Goal: Obtain resource: Obtain resource

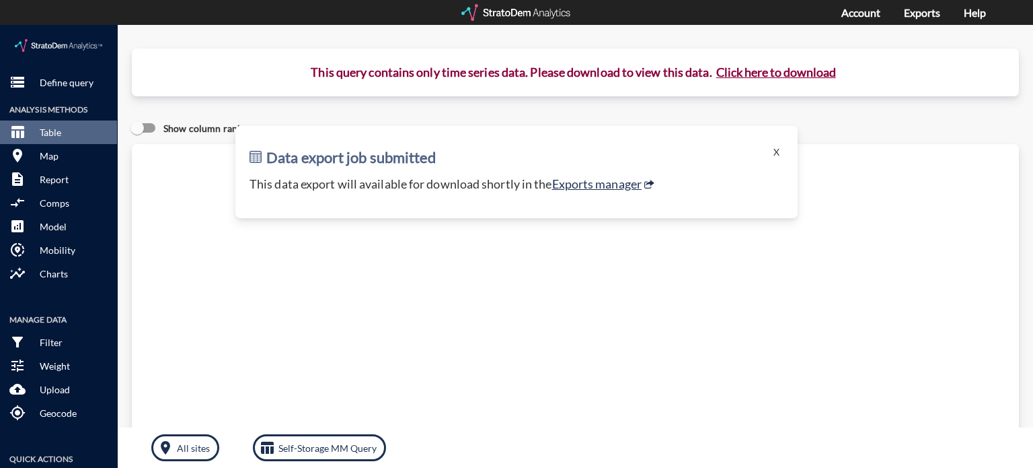
click button "X"
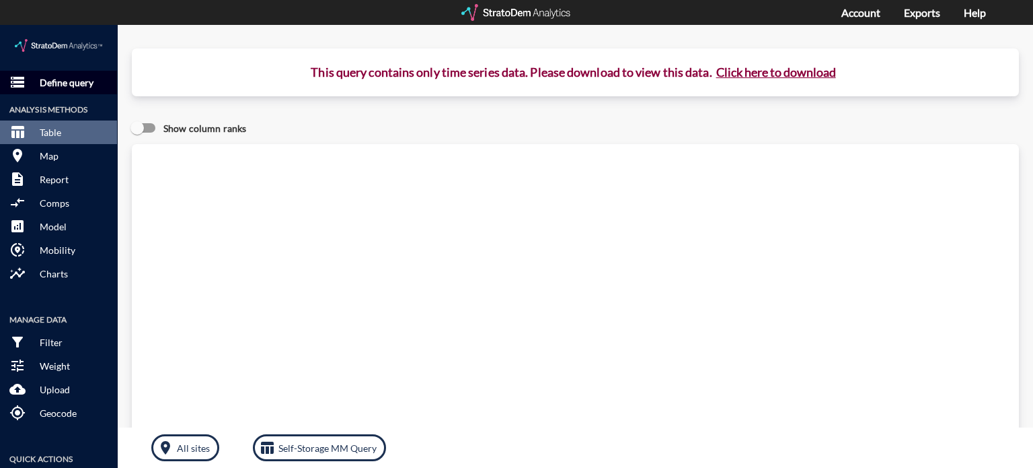
click p "Define query"
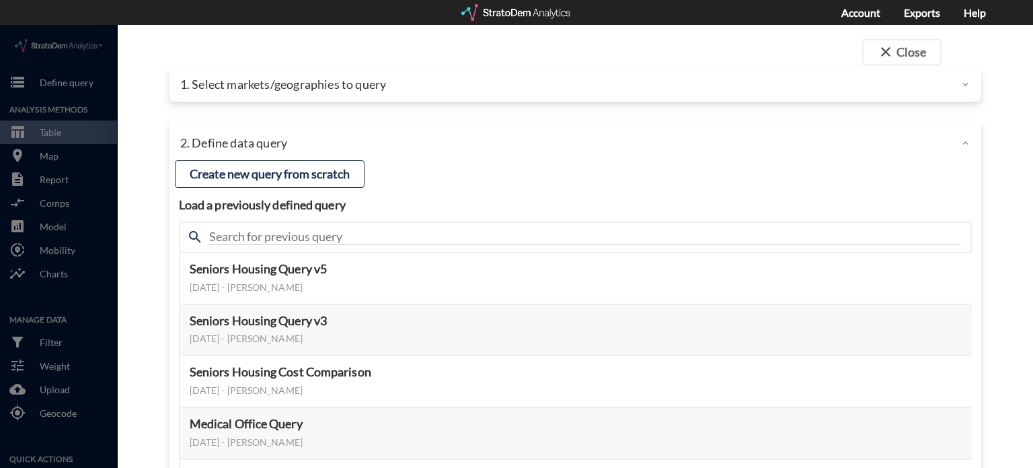
click p "1. Select markets/geographies to query"
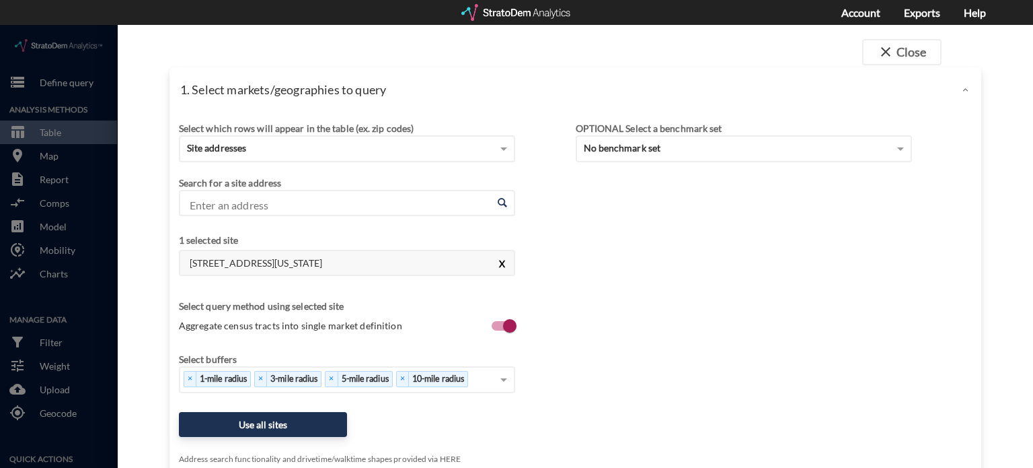
click button "X"
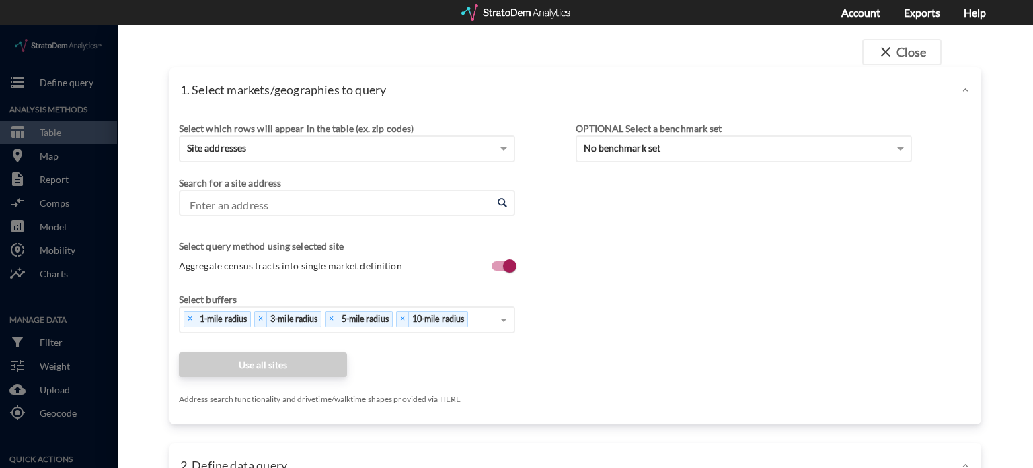
click input "Enter an address"
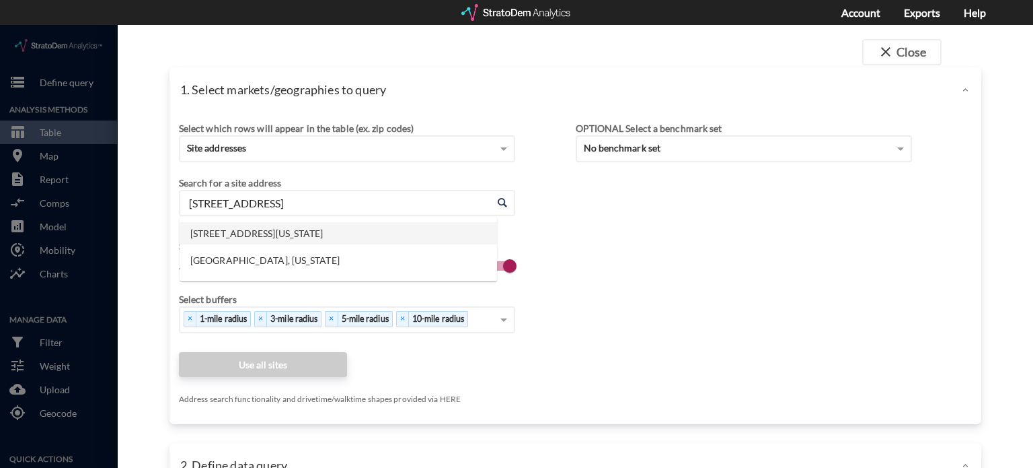
click li "13300 College Blvd, Lenexa, Kansas"
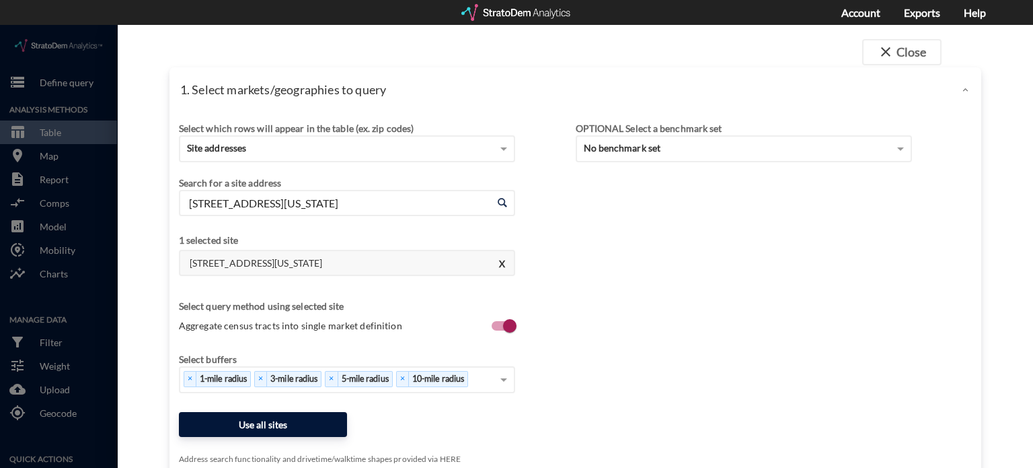
type input "13300 College Blvd, Lenexa, Kansas"
click button "Use all sites"
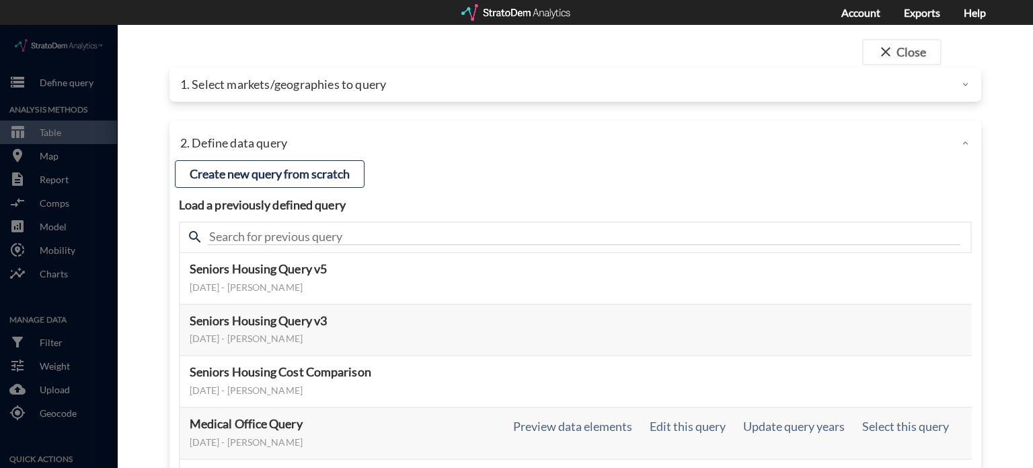
scroll to position [135, 0]
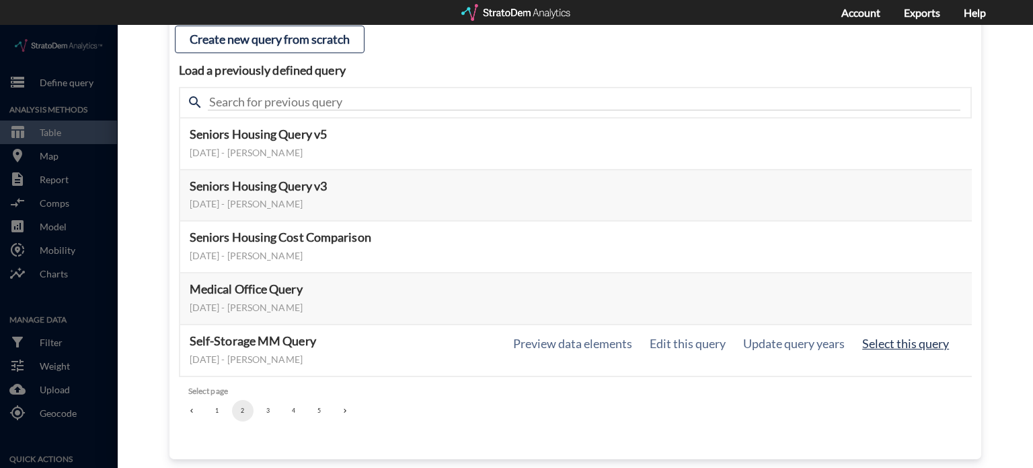
click button "Select this query"
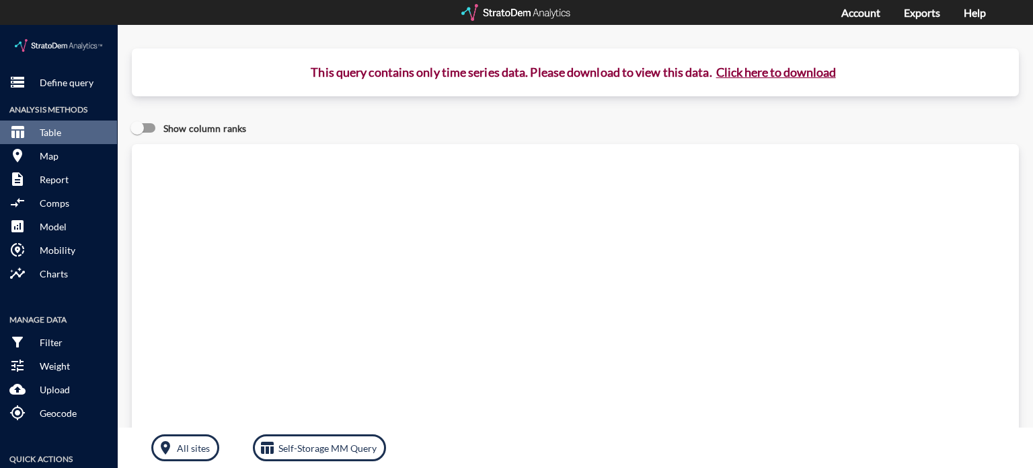
click button "Click here to download"
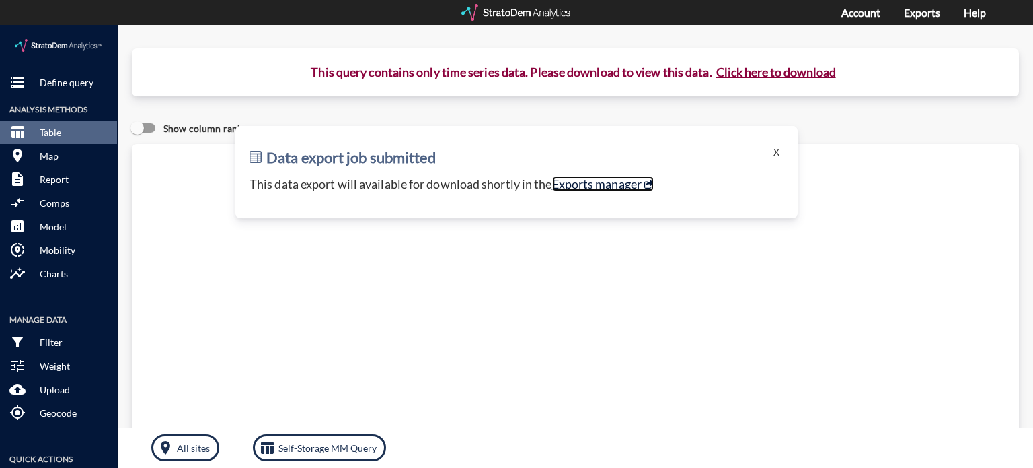
click link "Exports manager"
click button "X"
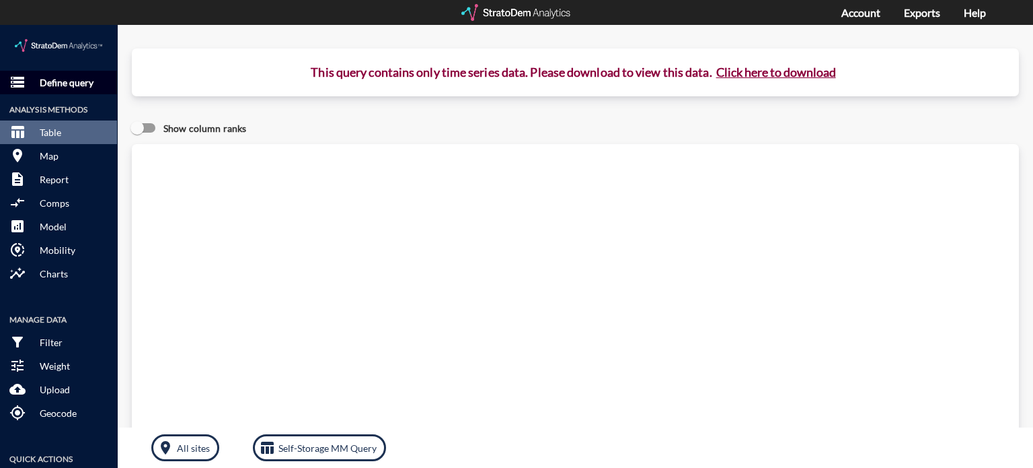
click p "Define query"
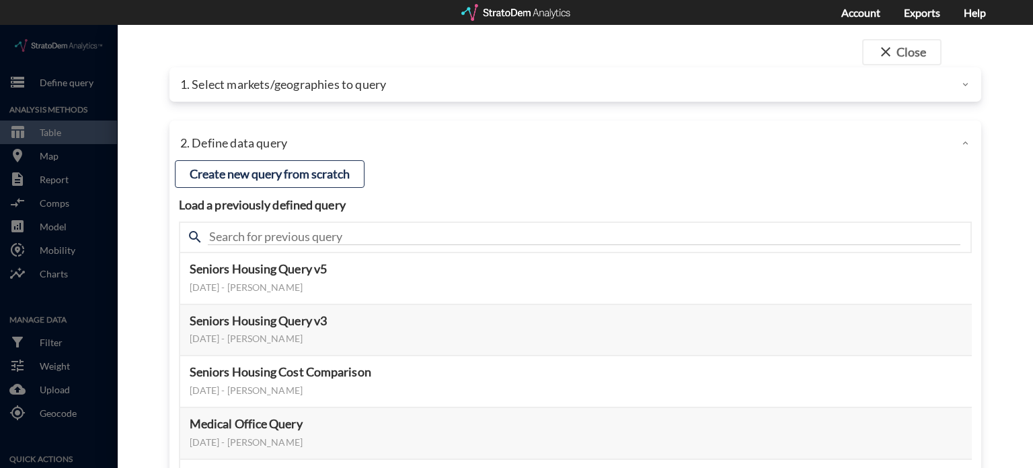
click p "1. Select markets/geographies to query"
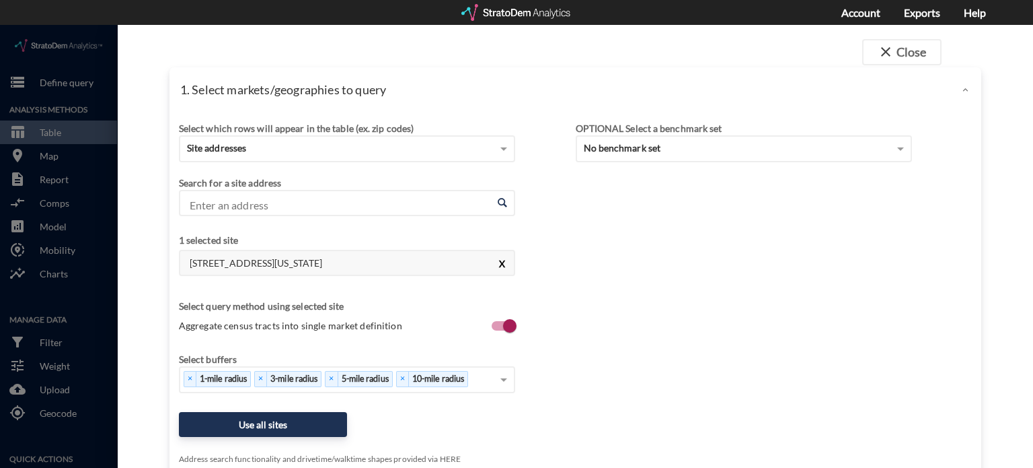
click button "X"
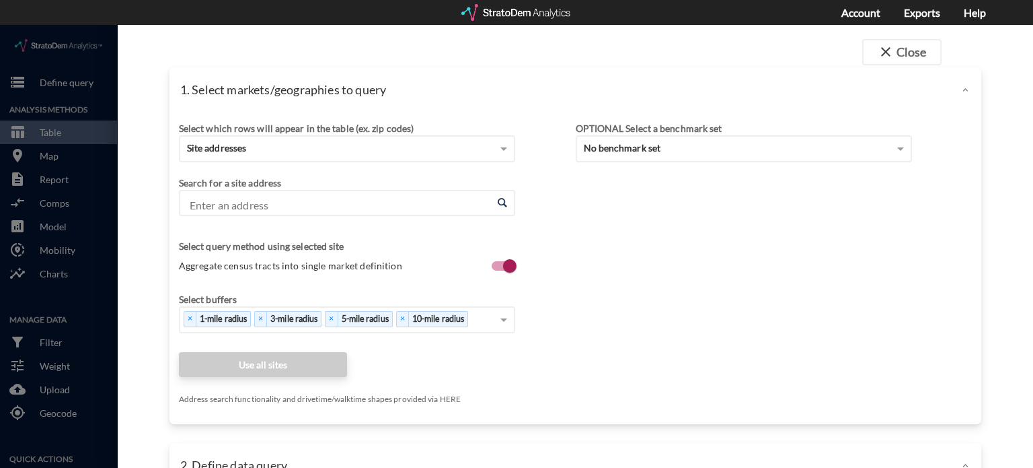
click input "Enter an address"
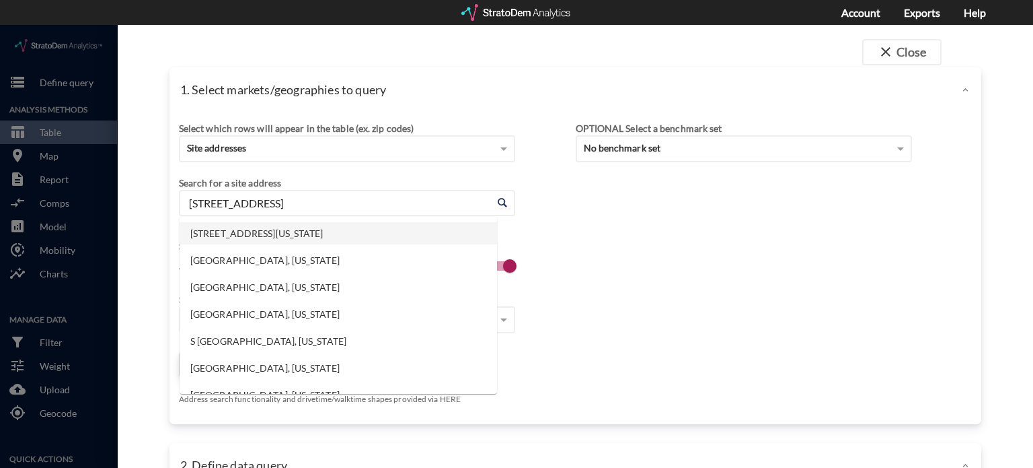
click li "1810 Venice Blvd, Los Angeles, California"
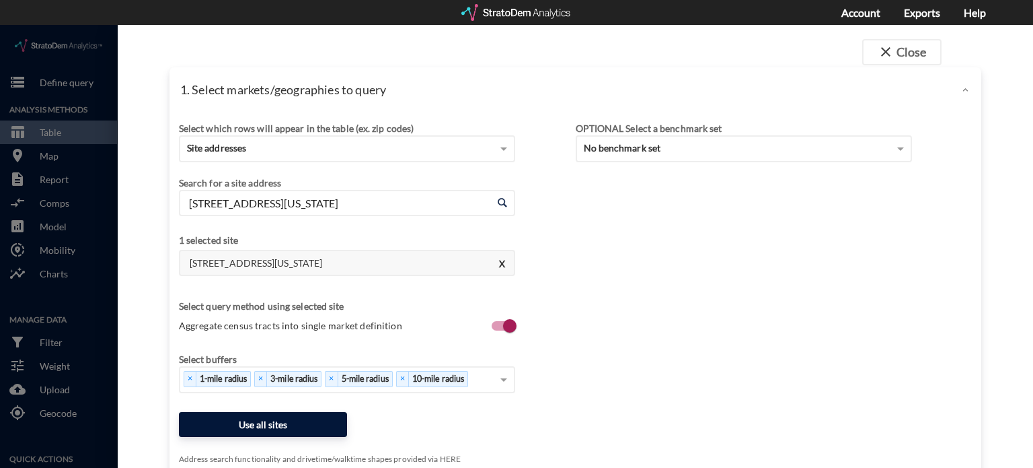
type input "1810 Venice Blvd, Los Angeles, California"
click button "Use all sites"
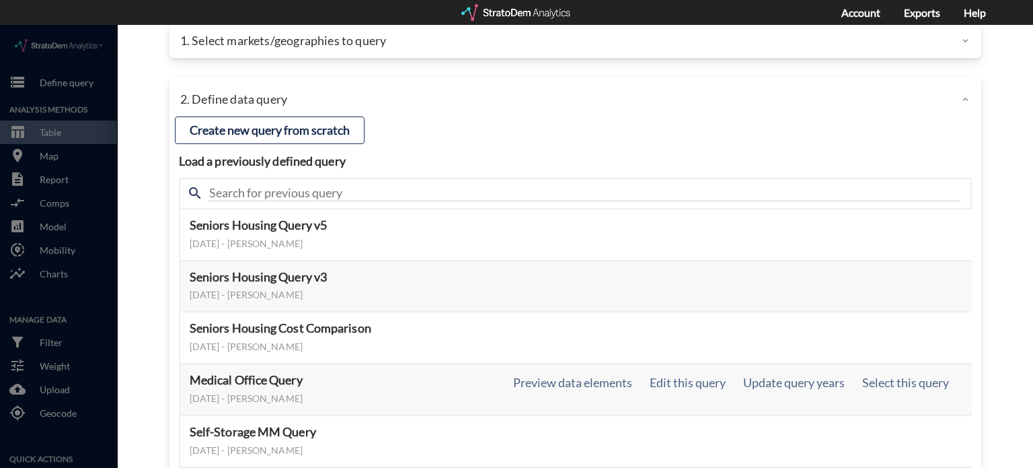
scroll to position [67, 0]
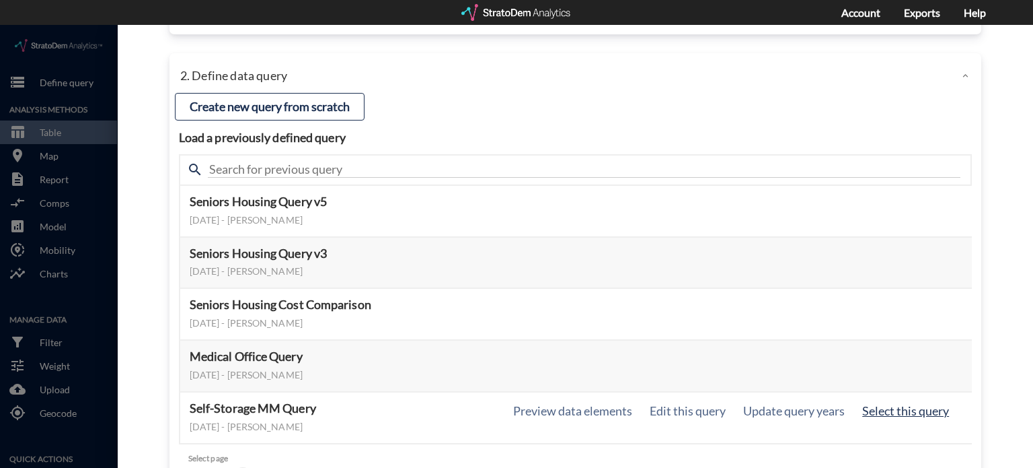
click button "Select this query"
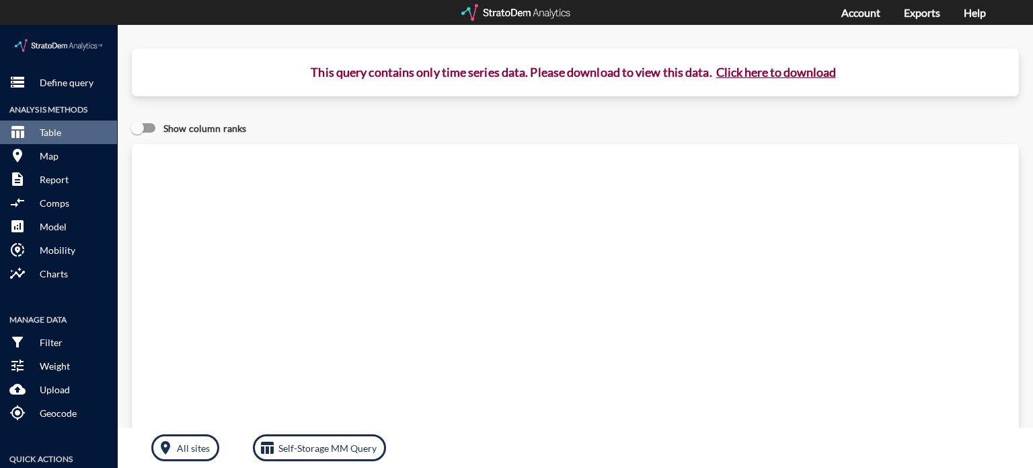
click button "Click here to download"
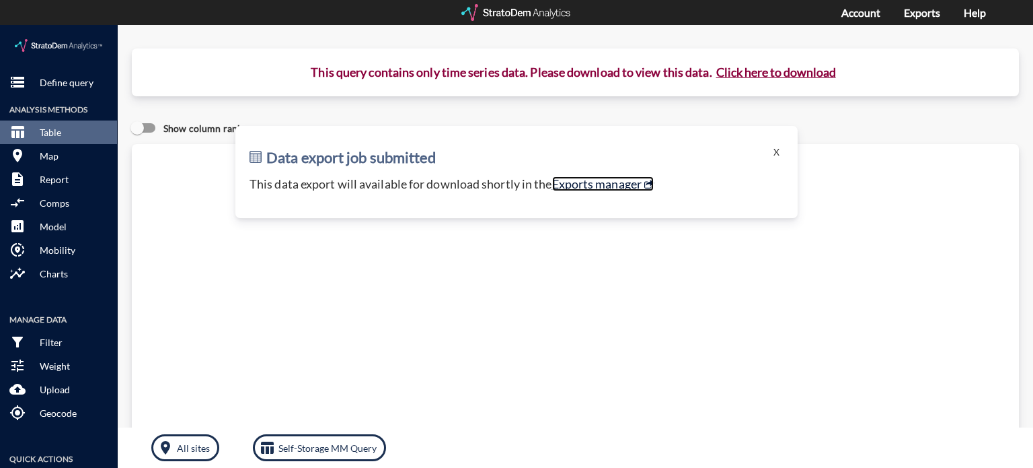
click link "Exports manager"
click button "X"
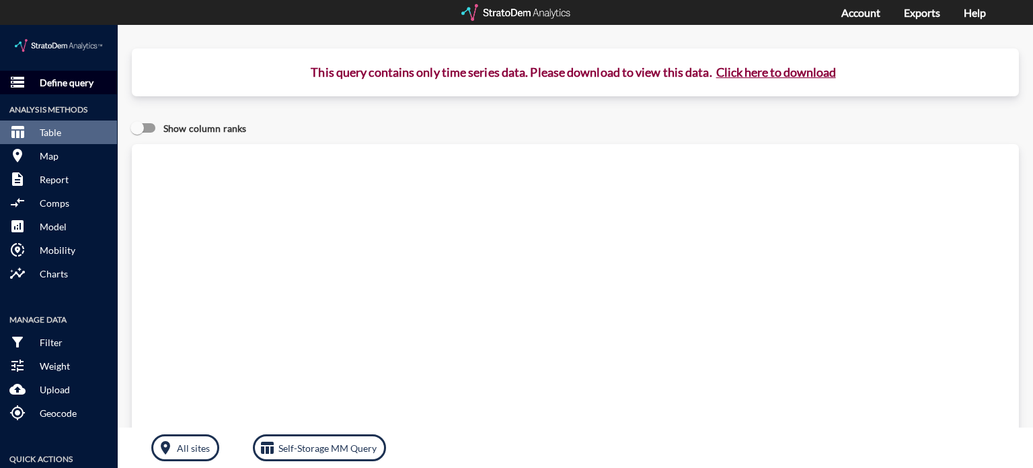
click p "Define query"
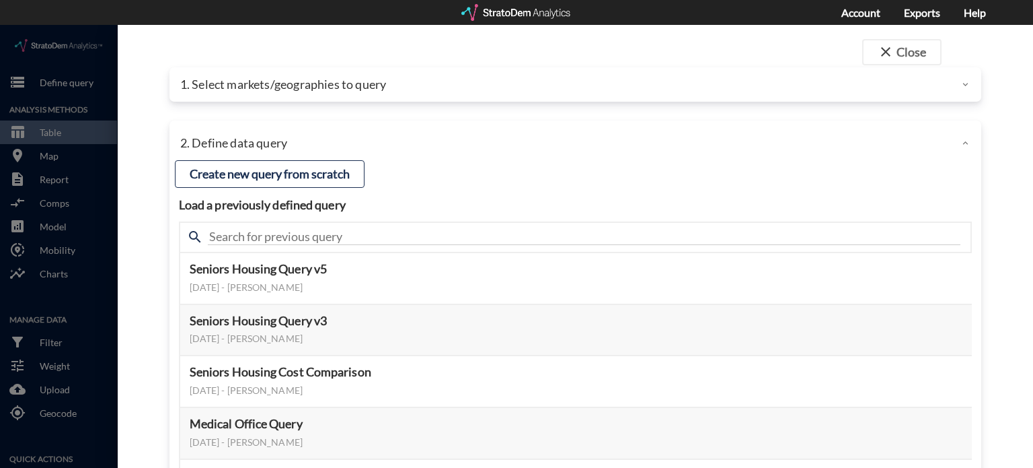
click p "1. Select markets/geographies to query"
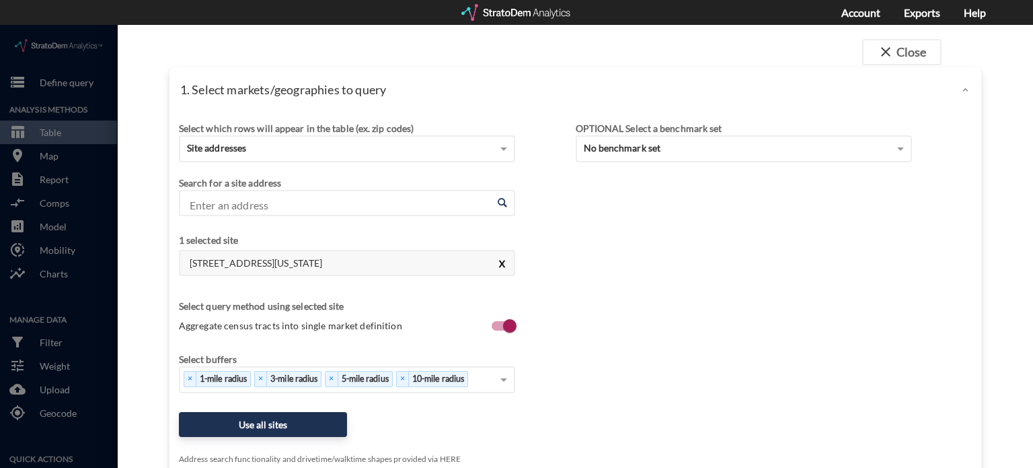
click button "X"
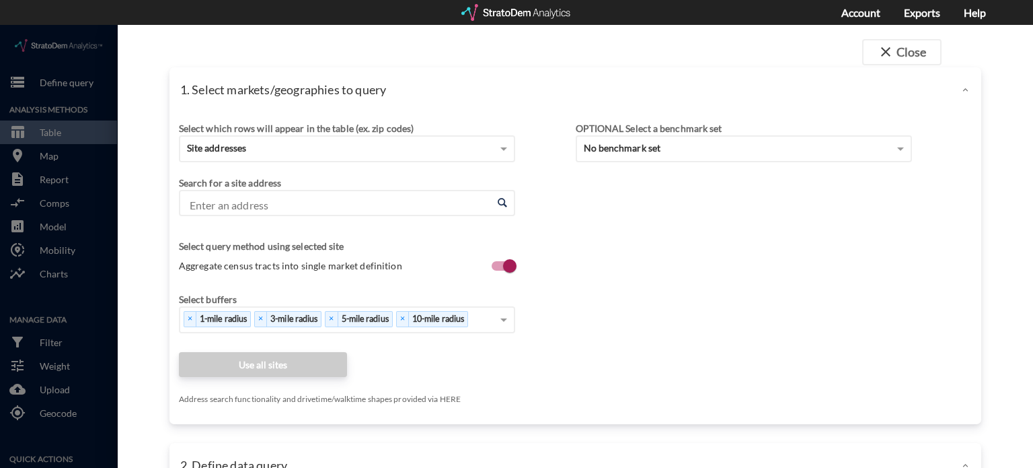
click input "Enter an address"
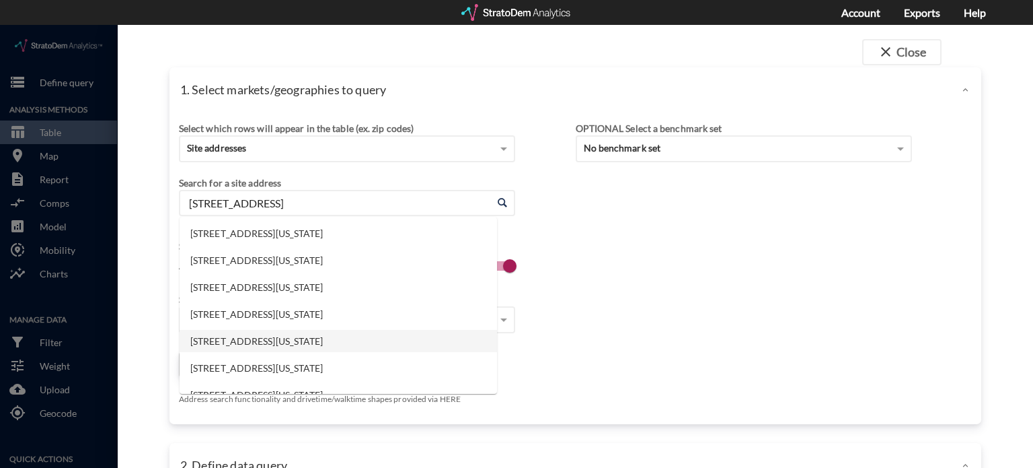
click li "1217 SW 1st Ave, Fort Lauderdale, Florida"
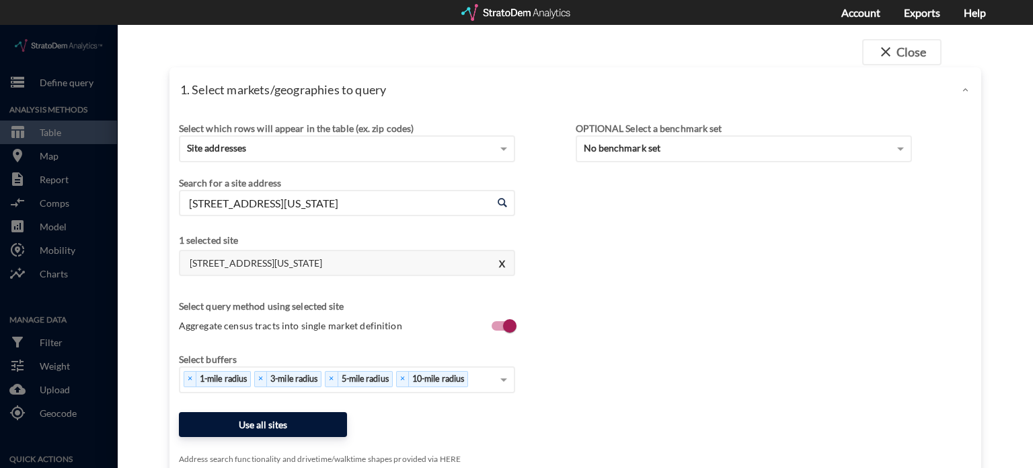
type input "1217 SW 1st Ave, Fort Lauderdale, Florida"
click button "Use all sites"
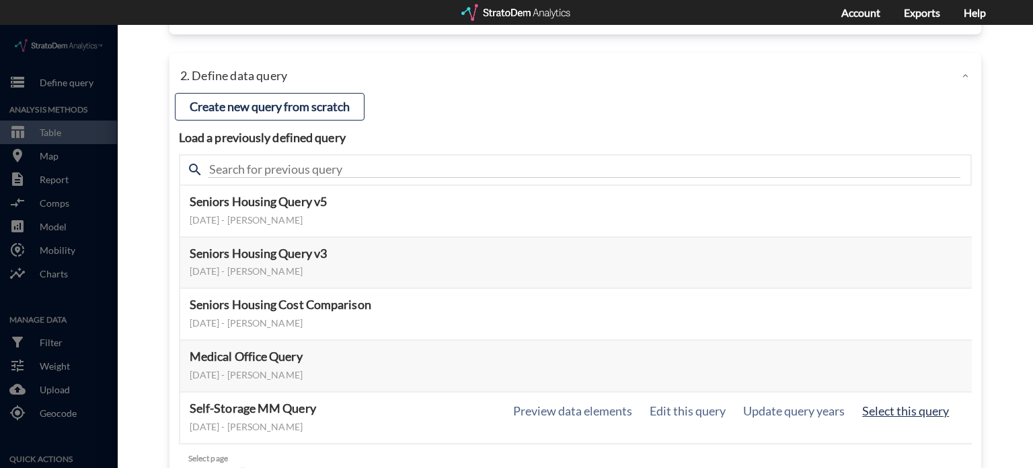
click button "Select this query"
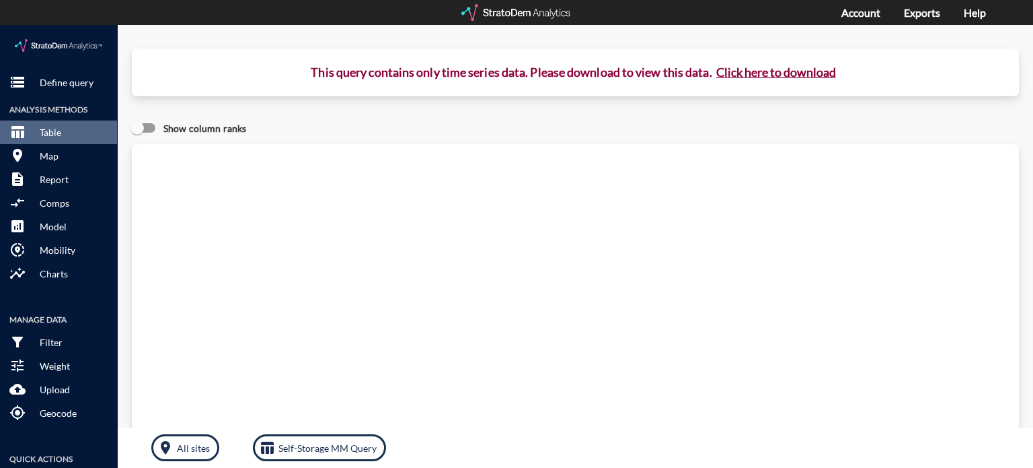
click button "Click here to download"
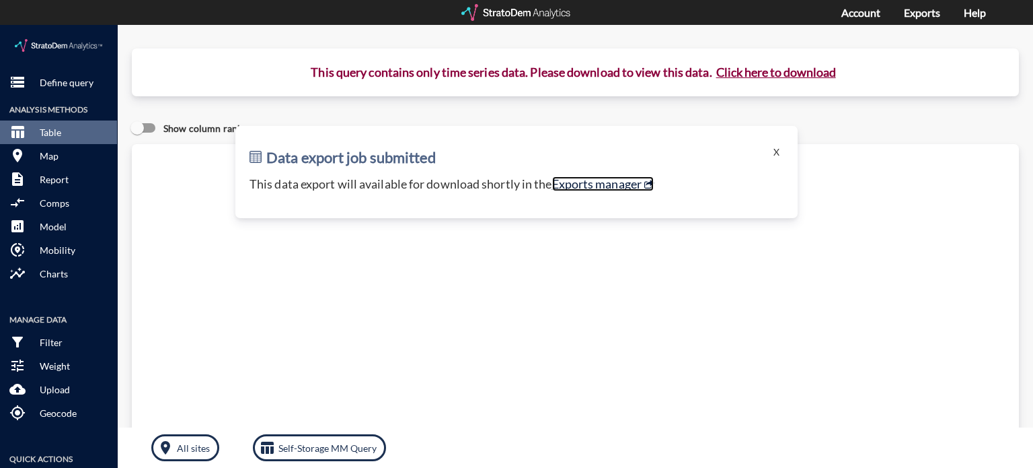
click link "Exports manager"
click button "X"
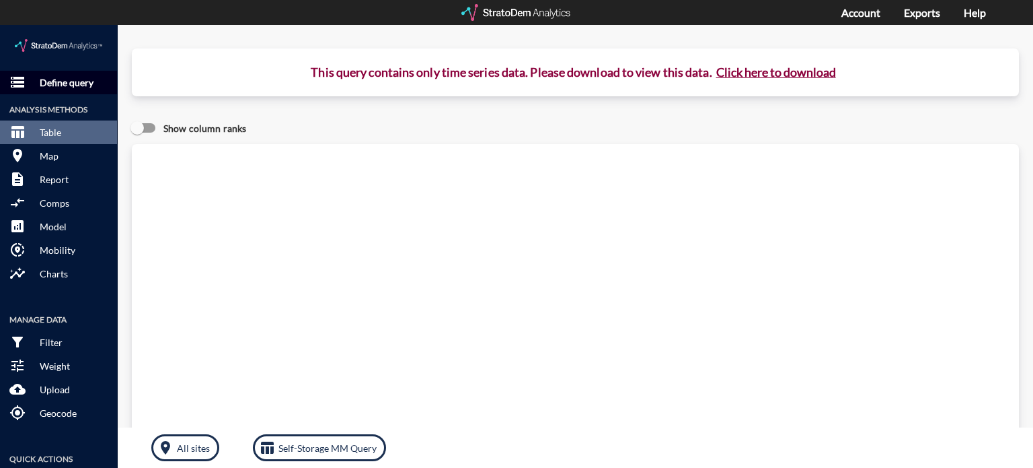
click p "Define query"
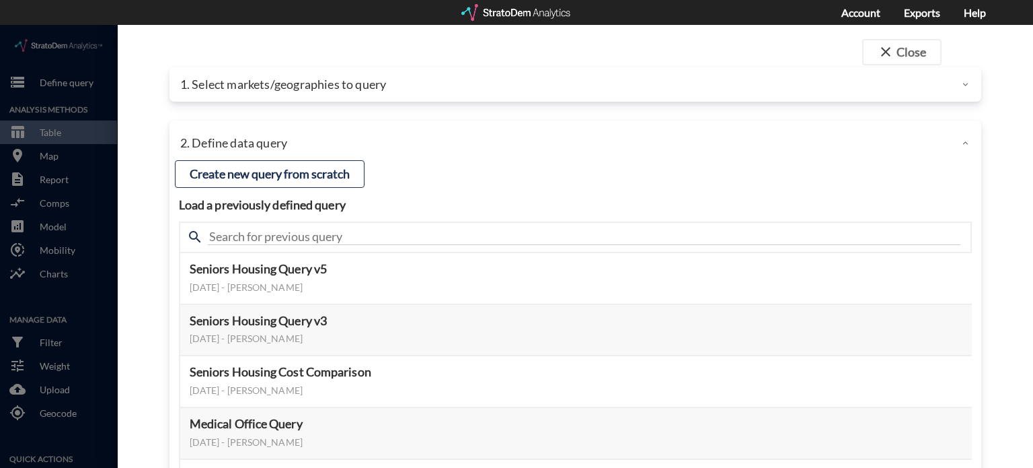
click p "1. Select markets/geographies to query"
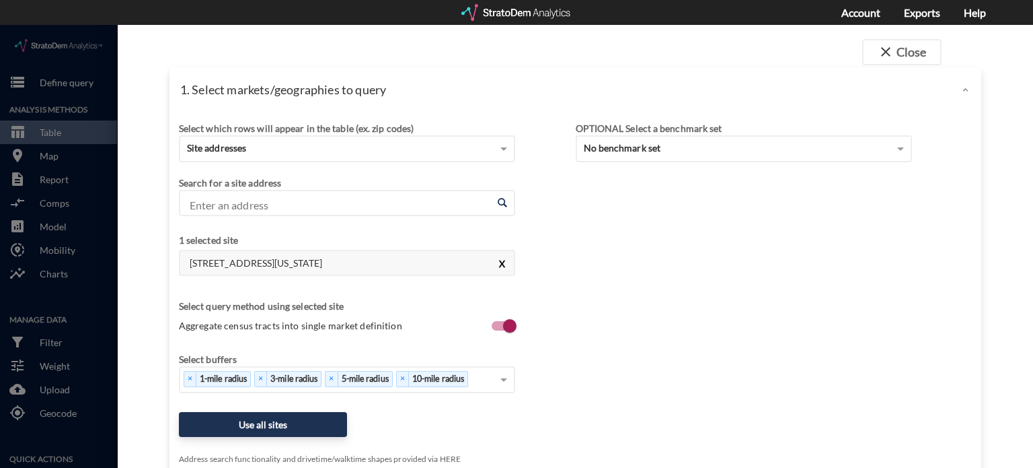
click button "X"
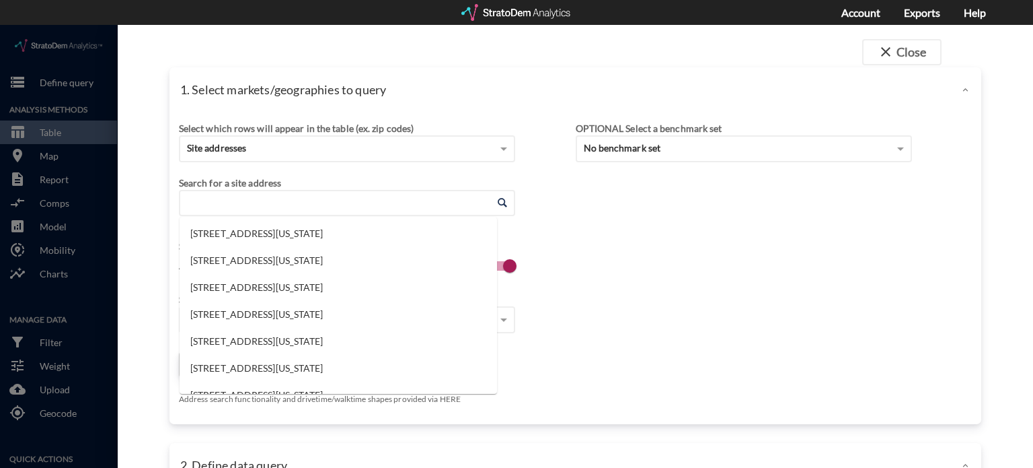
click input "Enter an address"
click li "3111 3rd St, Riverside, California"
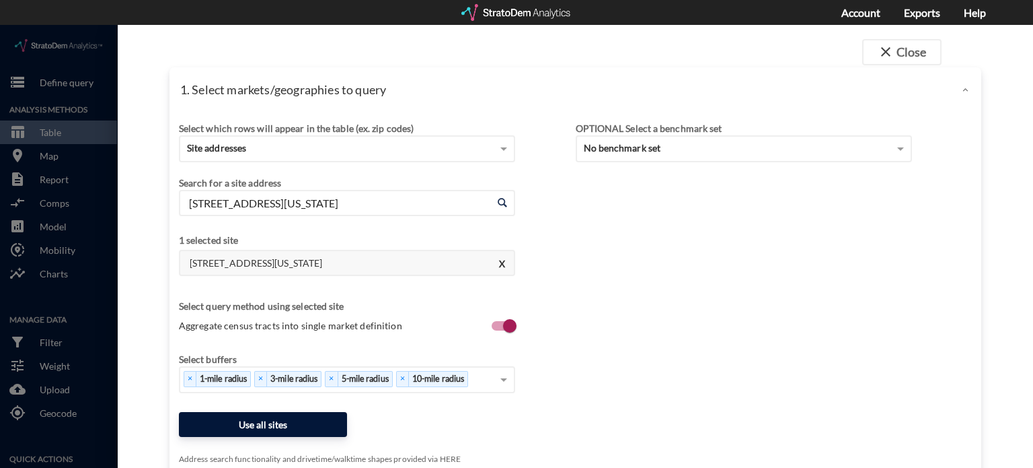
type input "3111 3rd St, Riverside, California"
click button "Use all sites"
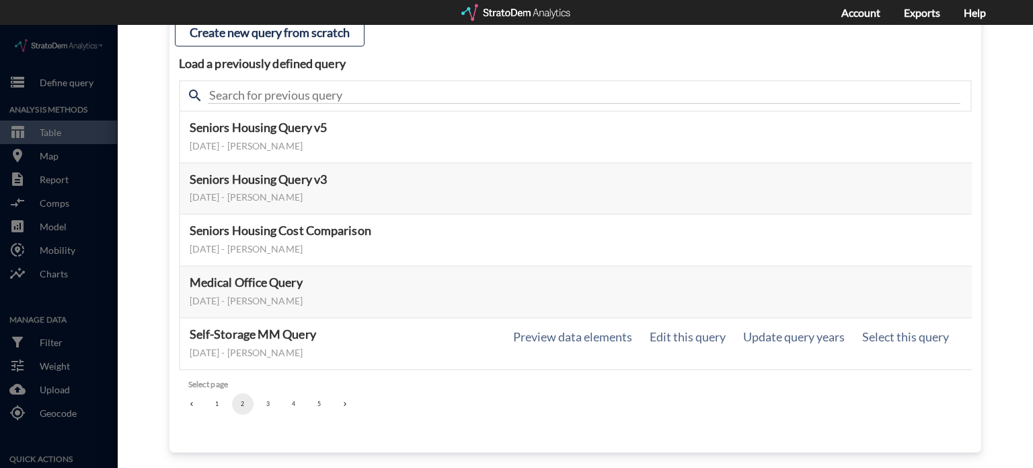
scroll to position [143, 0]
click button "Select this query"
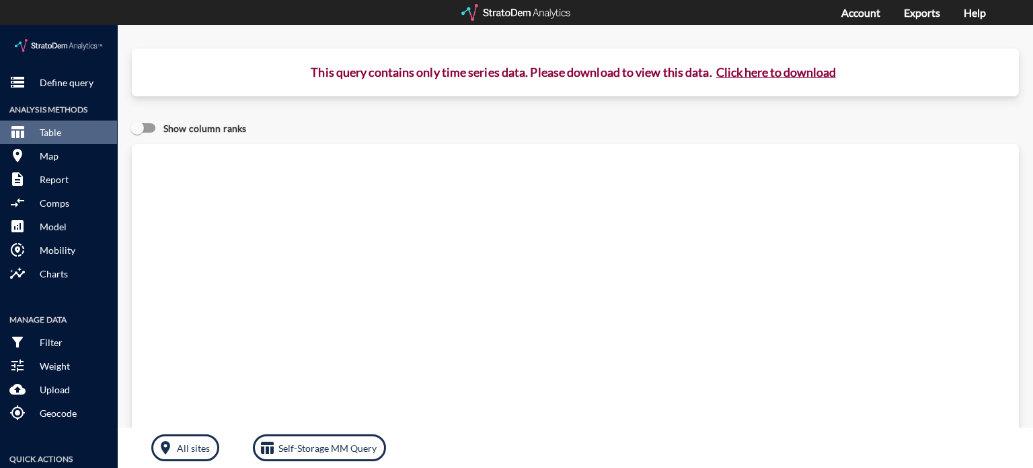
click button "Click here to download"
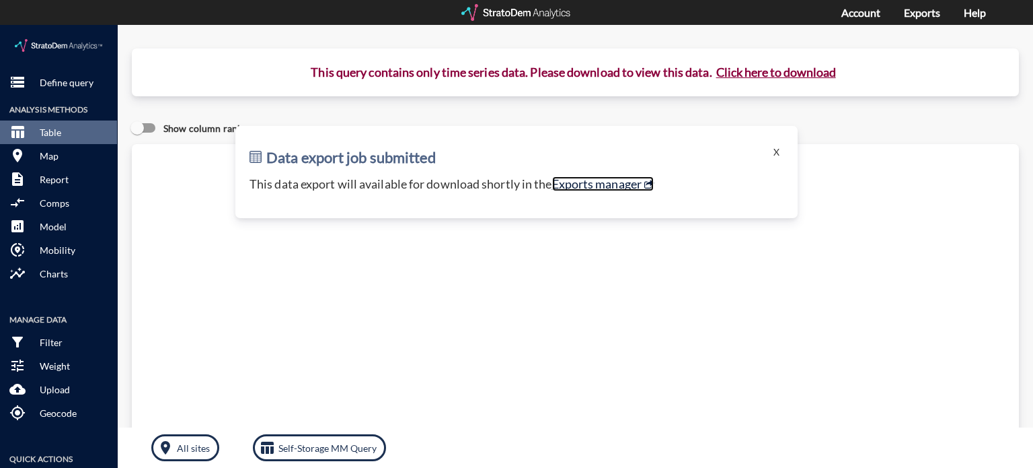
click link "Exports manager"
click button "X"
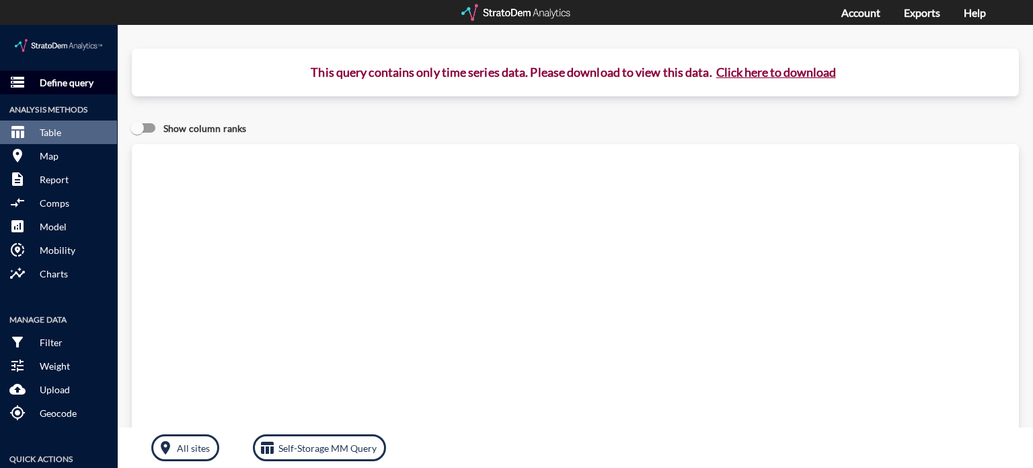
click p "Define query"
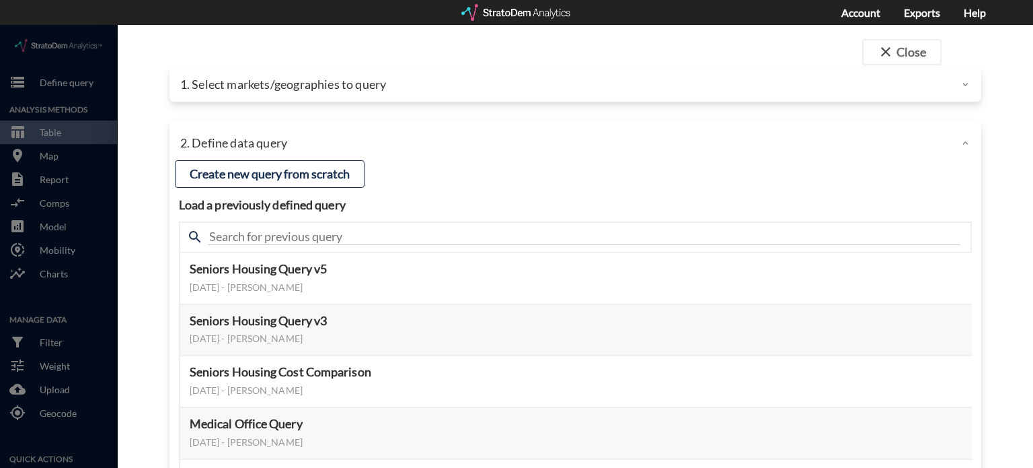
click div "1. Select markets/geographies to query"
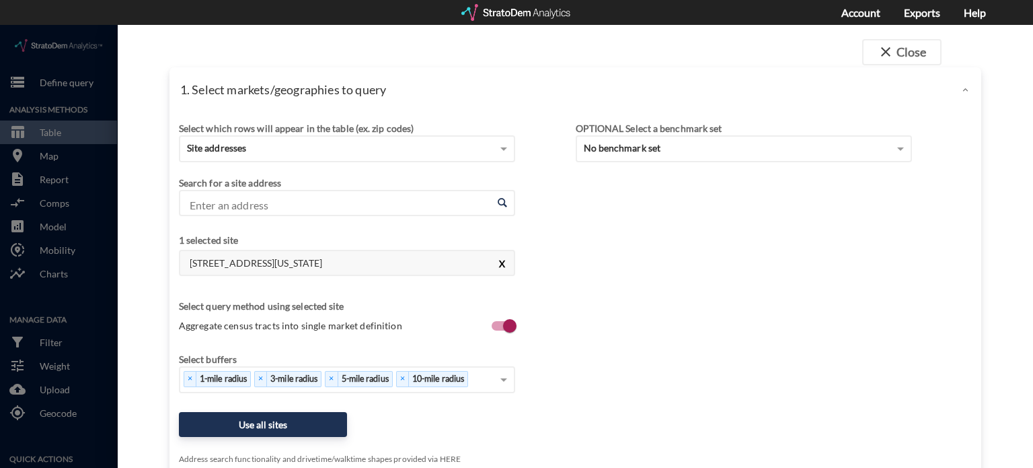
click button "X"
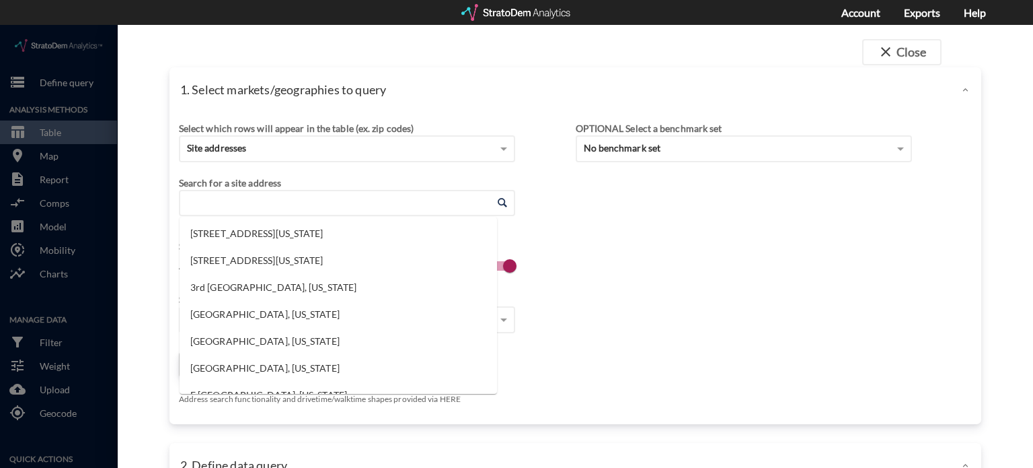
click input "Enter an address"
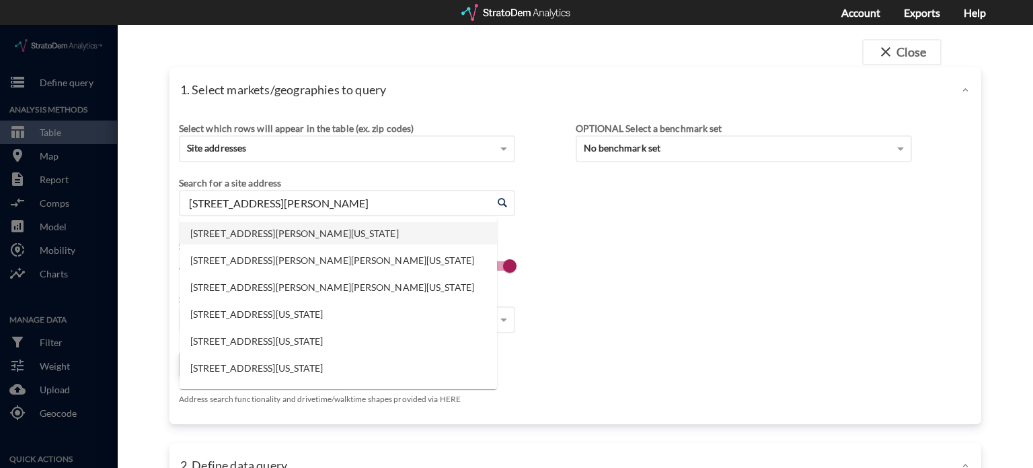
click li "1130 Austin Hwy, San Antonio, Texas"
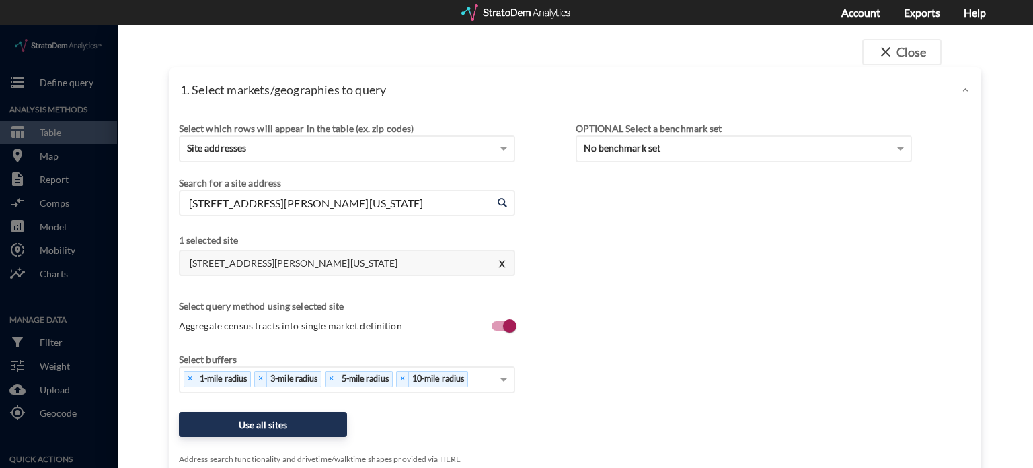
type input "1130 Austin Hwy, San Antonio, Texas"
click div "Select which rows will appear in the table (ex. zip codes) Site addresses Selec…"
click button "Use all sites"
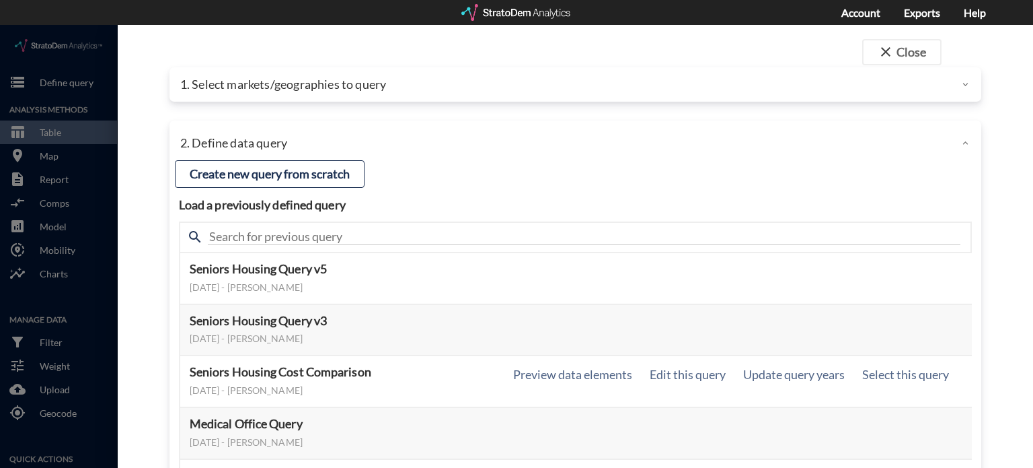
scroll to position [67, 0]
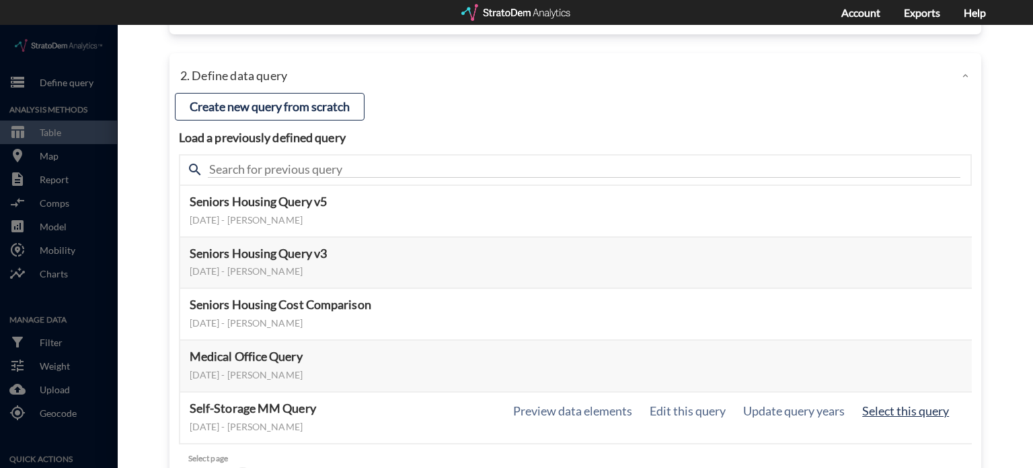
click button "Select this query"
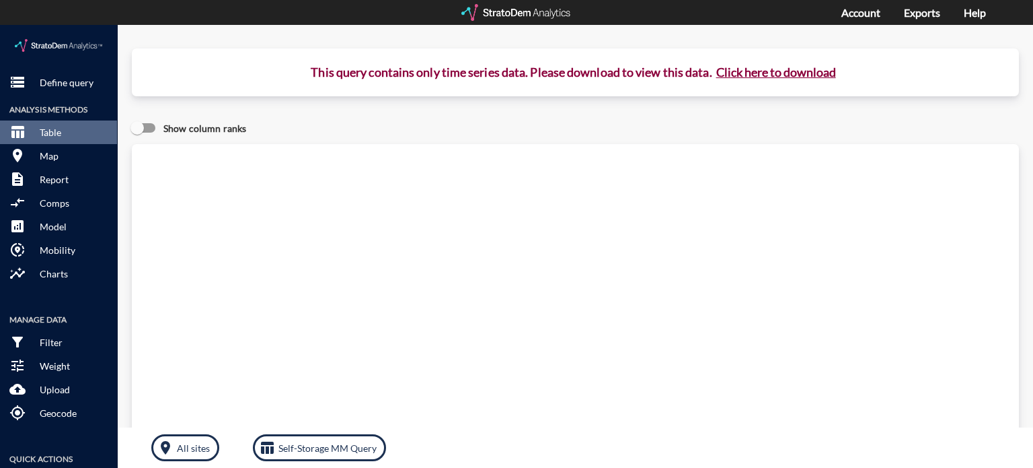
click button "Click here to download"
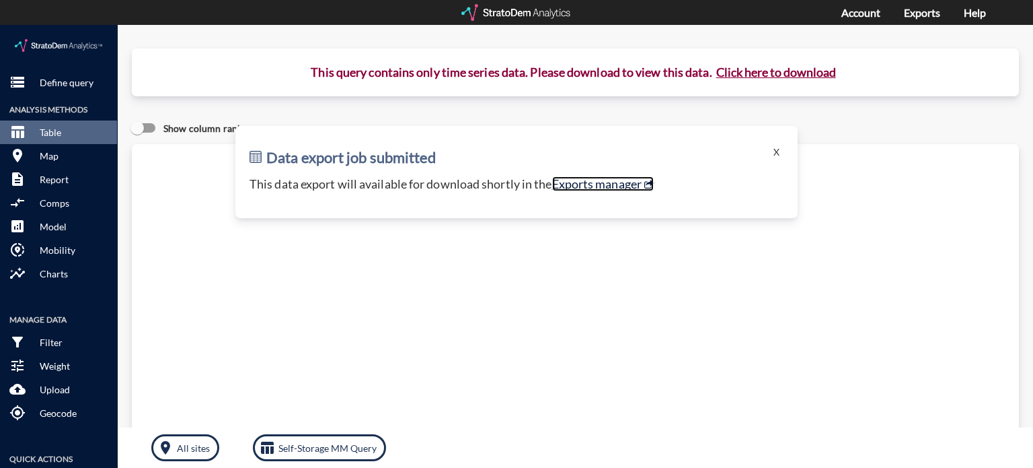
click link "Exports manager"
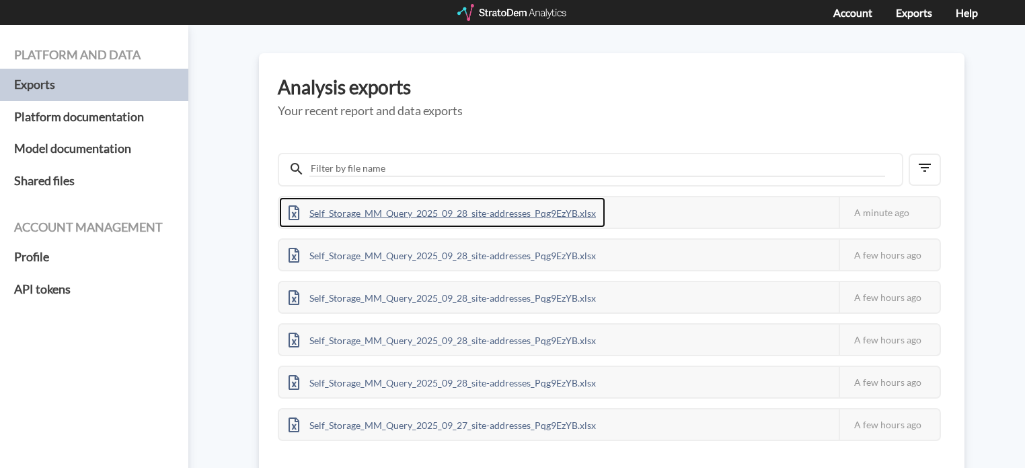
click at [507, 203] on div "Self_Storage_MM_Query_2025_09_28_site-addresses_Pqg9EzYB.xlsx" at bounding box center [442, 212] width 326 height 30
click at [525, 208] on div "Self_Storage_MM_Query_2025_09_28_site-addresses_Pqg9EzYB.xlsx" at bounding box center [442, 212] width 326 height 30
click at [576, 205] on div "Self_Storage_MM_Query_2025_09_28_site-addresses_Pqg9EzYB.xlsx" at bounding box center [442, 212] width 326 height 30
click at [514, 209] on div "Self_Storage_MM_Query_2025_09_28_site-addresses_Pqg9EzYB.xlsx" at bounding box center [442, 212] width 326 height 30
click at [522, 209] on div "Self_Storage_MM_Query_2025_09_28_site-addresses_Pqg9EzYB.xlsx" at bounding box center [442, 212] width 326 height 30
